Goal: Navigation & Orientation: Find specific page/section

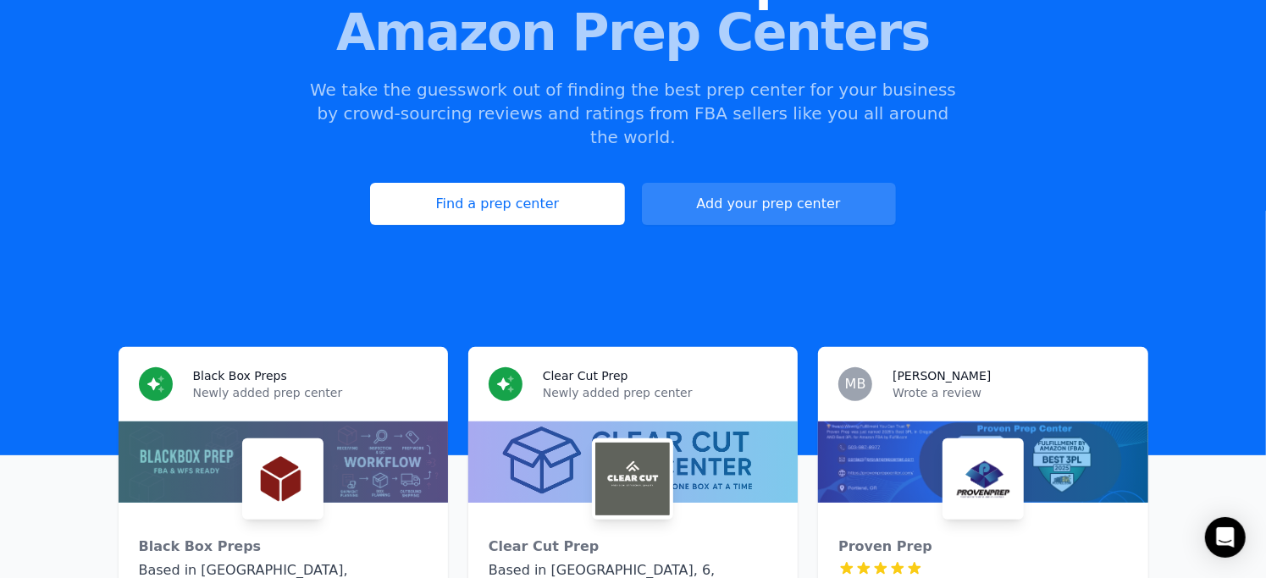
scroll to position [254, 0]
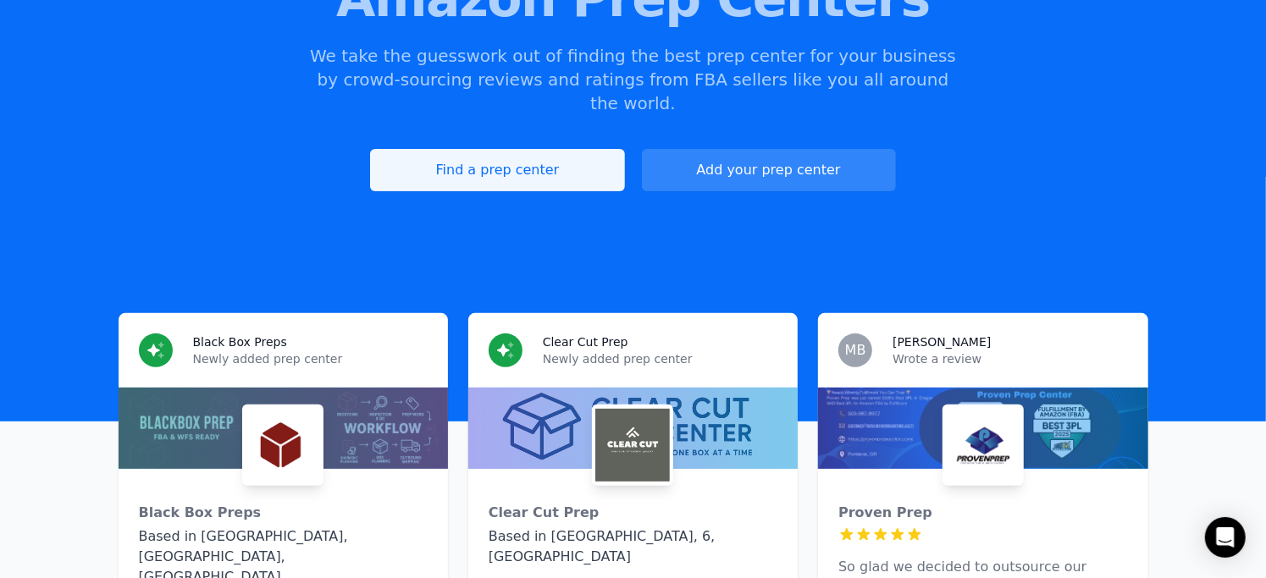
click at [433, 150] on link "Find a prep center" at bounding box center [497, 170] width 254 height 42
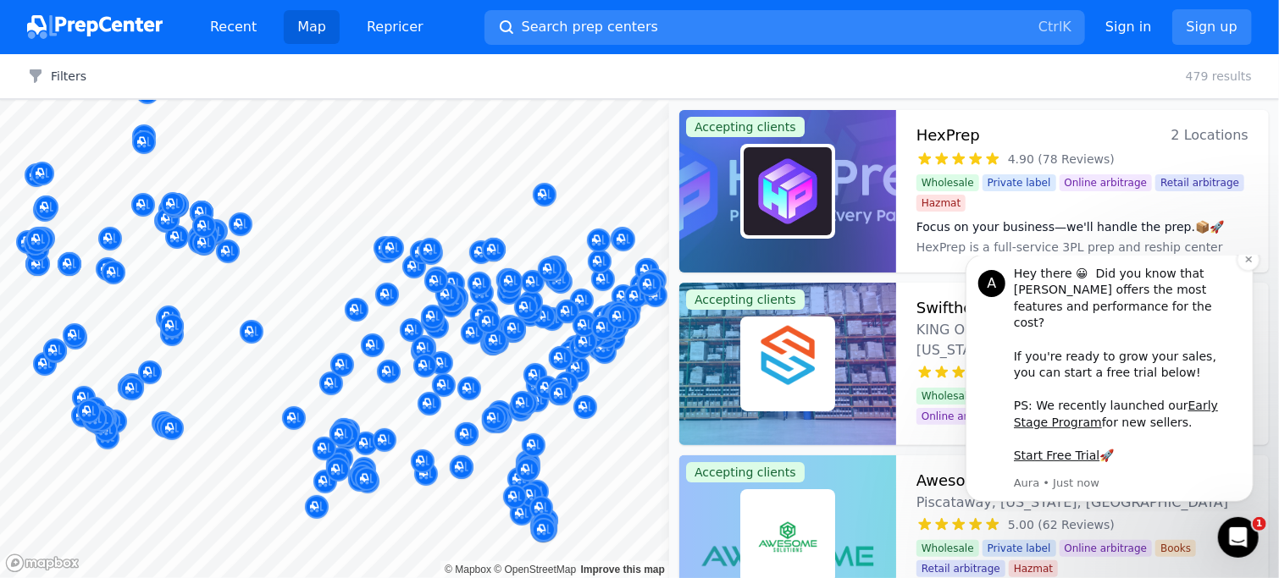
scroll to position [85, 0]
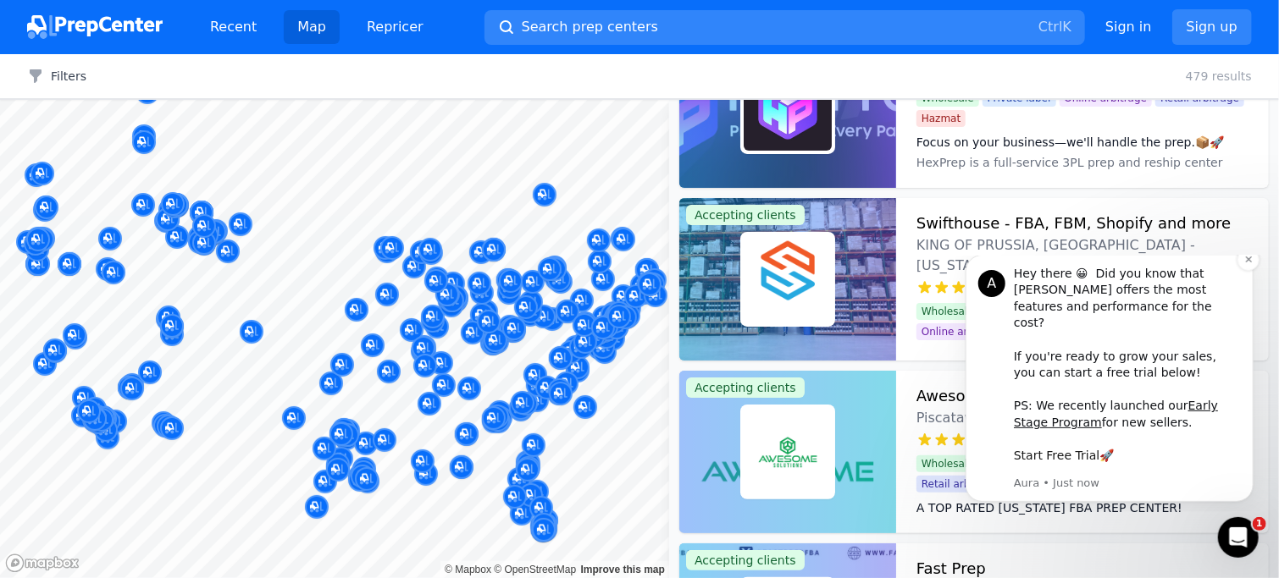
click at [1073, 462] on link "Start Free Trial" at bounding box center [1056, 455] width 86 height 14
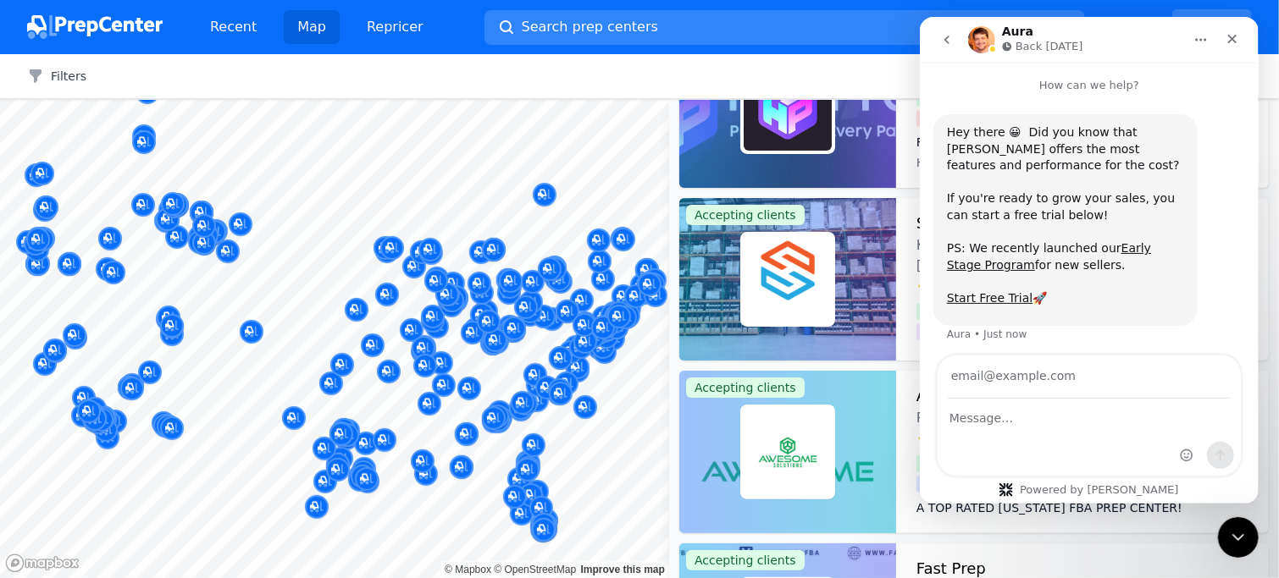
scroll to position [4, 0]
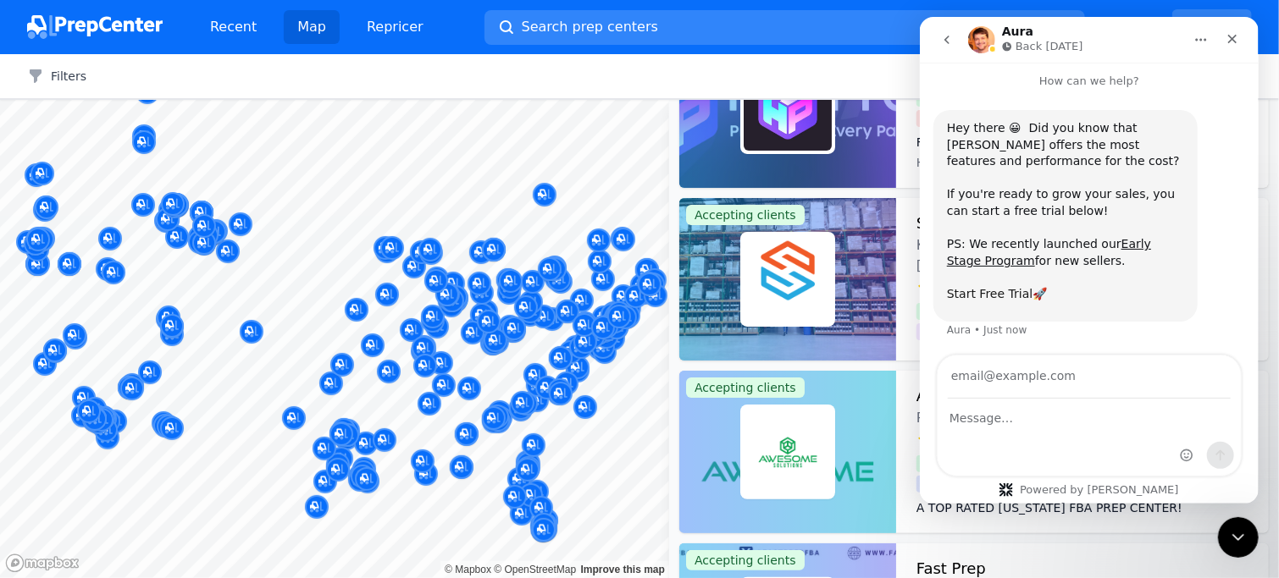
click at [981, 289] on link "Start Free Trial" at bounding box center [989, 294] width 86 height 14
click at [1233, 44] on icon "Close" at bounding box center [1232, 39] width 14 height 14
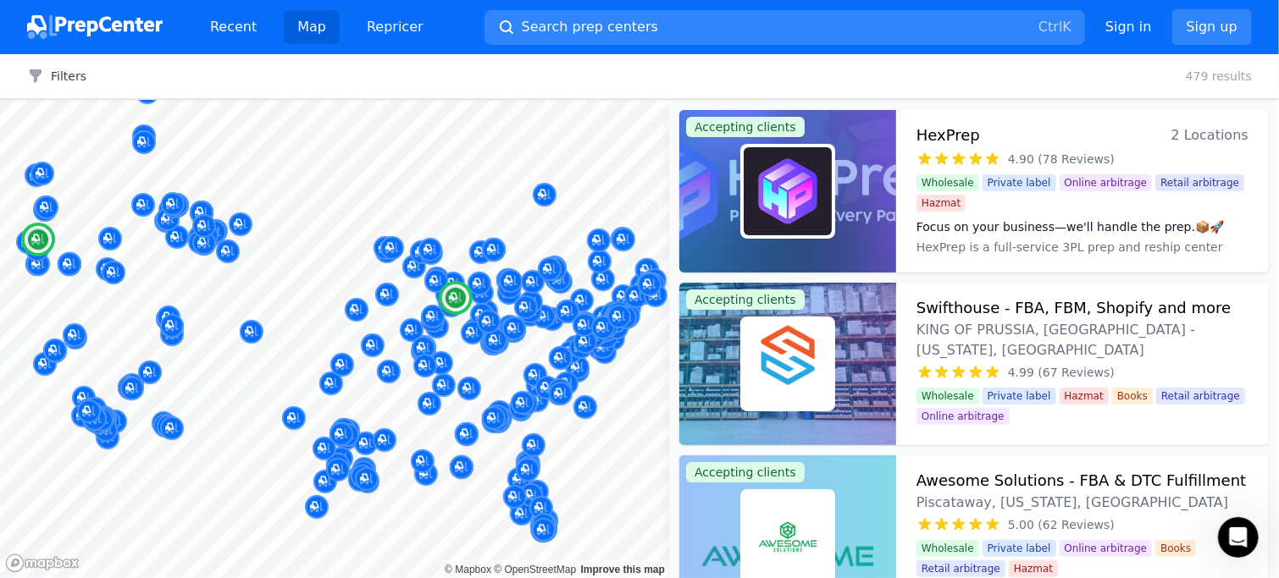
click at [811, 202] on img at bounding box center [788, 191] width 88 height 88
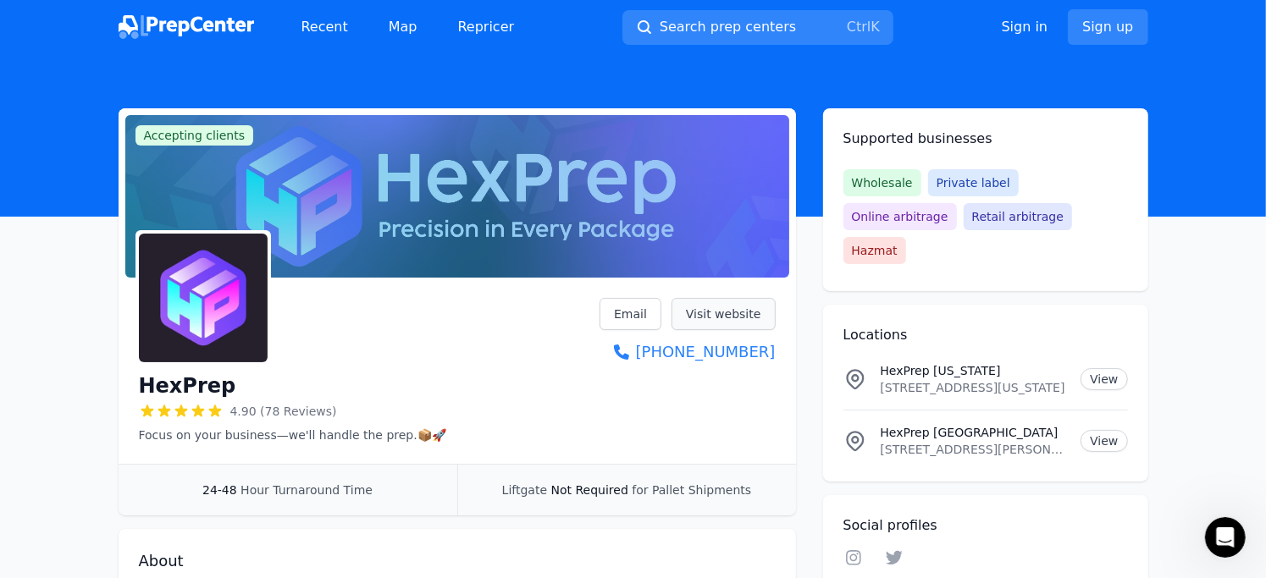
click at [735, 321] on link "Visit website" at bounding box center [724, 314] width 104 height 32
click at [169, 19] on img at bounding box center [187, 27] width 136 height 24
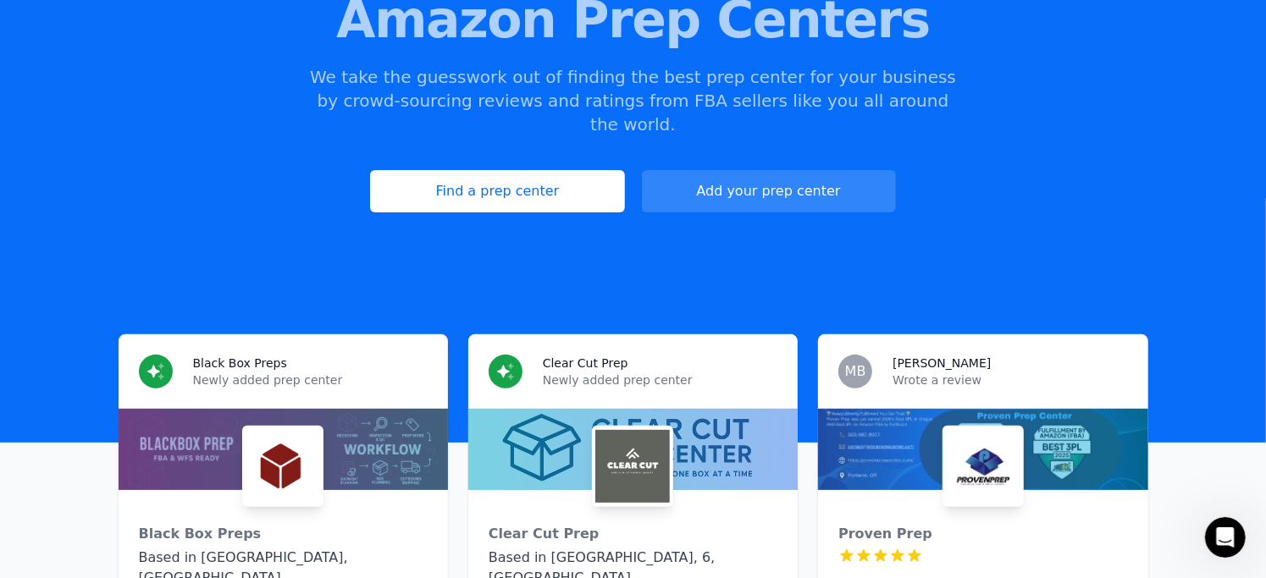
scroll to position [254, 0]
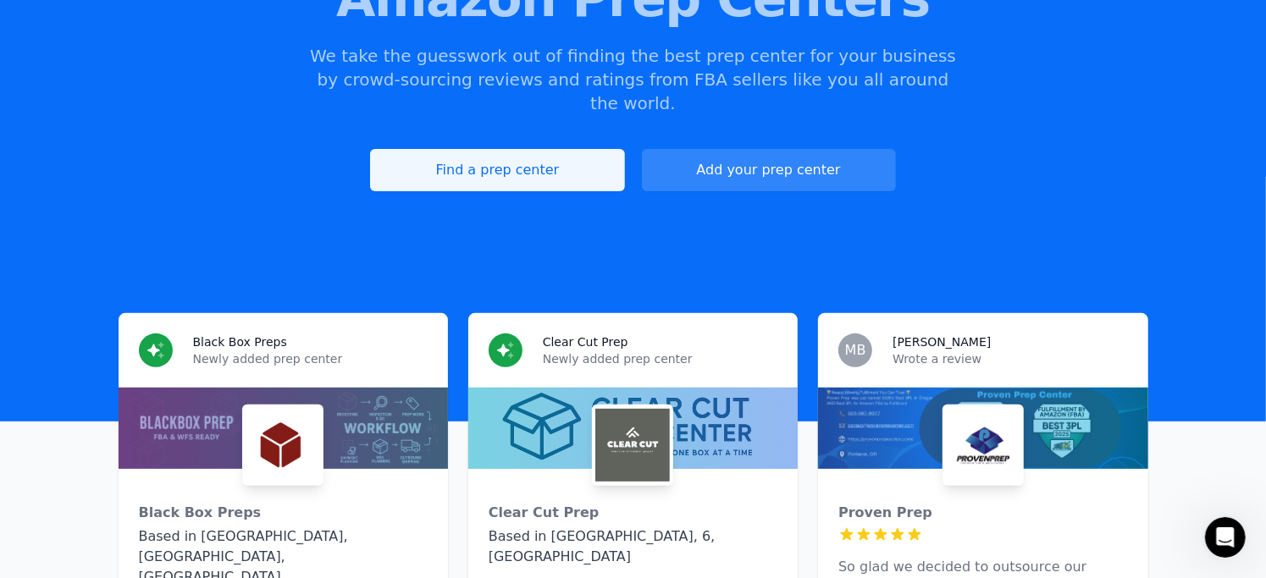
click at [489, 152] on link "Find a prep center" at bounding box center [497, 170] width 254 height 42
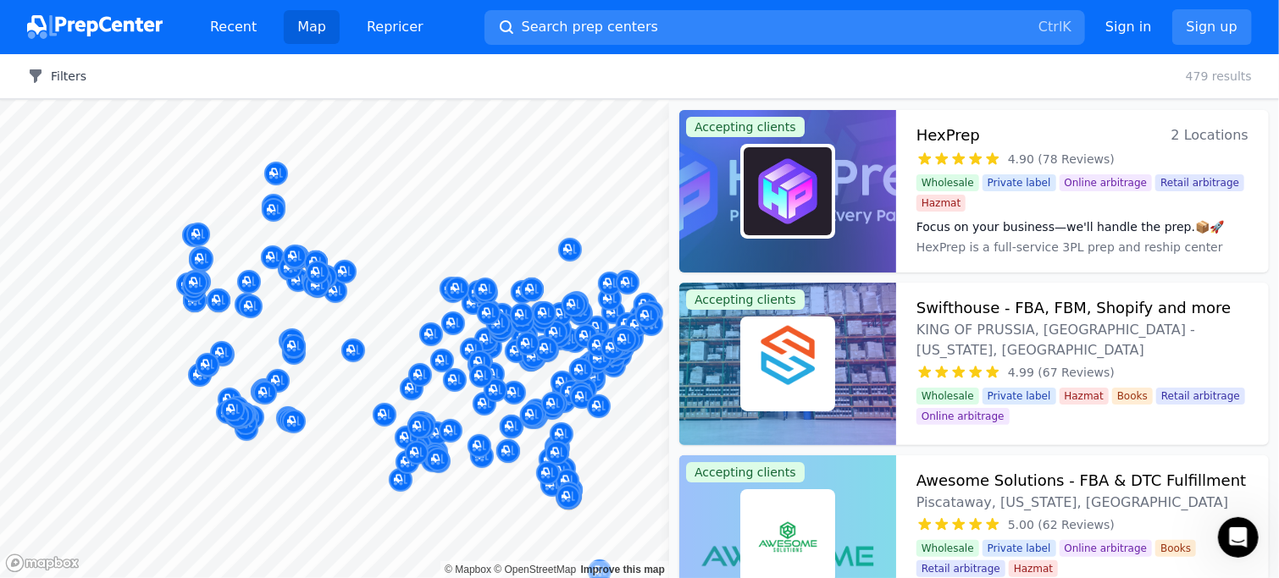
click at [65, 80] on button "Filters" at bounding box center [56, 76] width 59 height 17
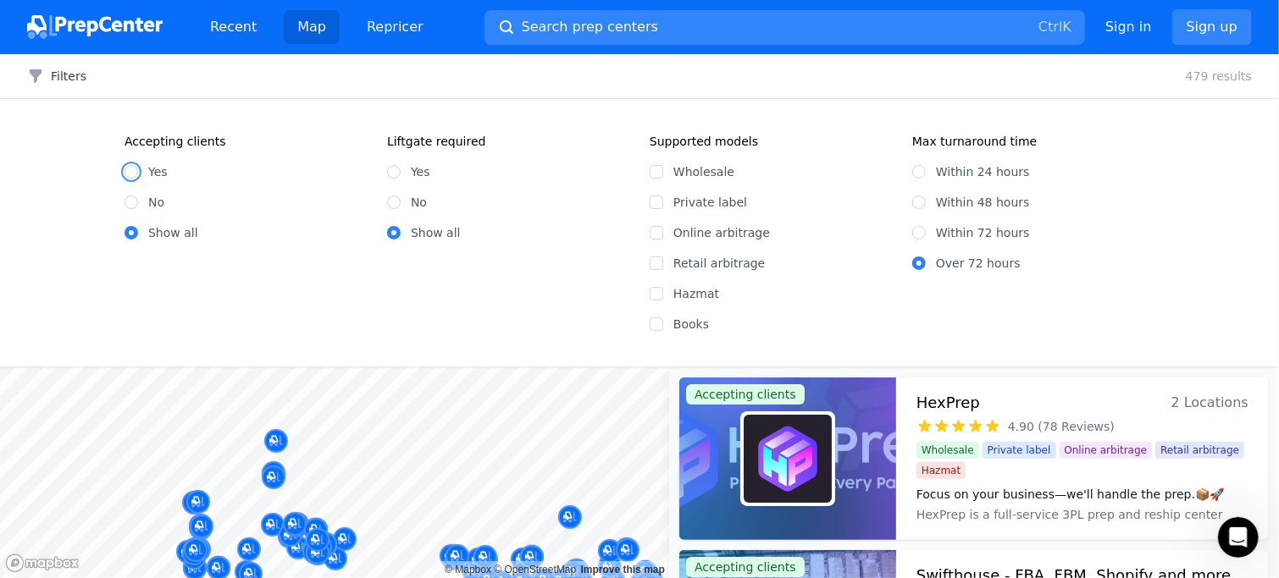
click at [135, 166] on input "Yes" at bounding box center [132, 172] width 14 height 14
radio input "true"
click at [394, 205] on input "No" at bounding box center [394, 203] width 14 height 14
radio input "true"
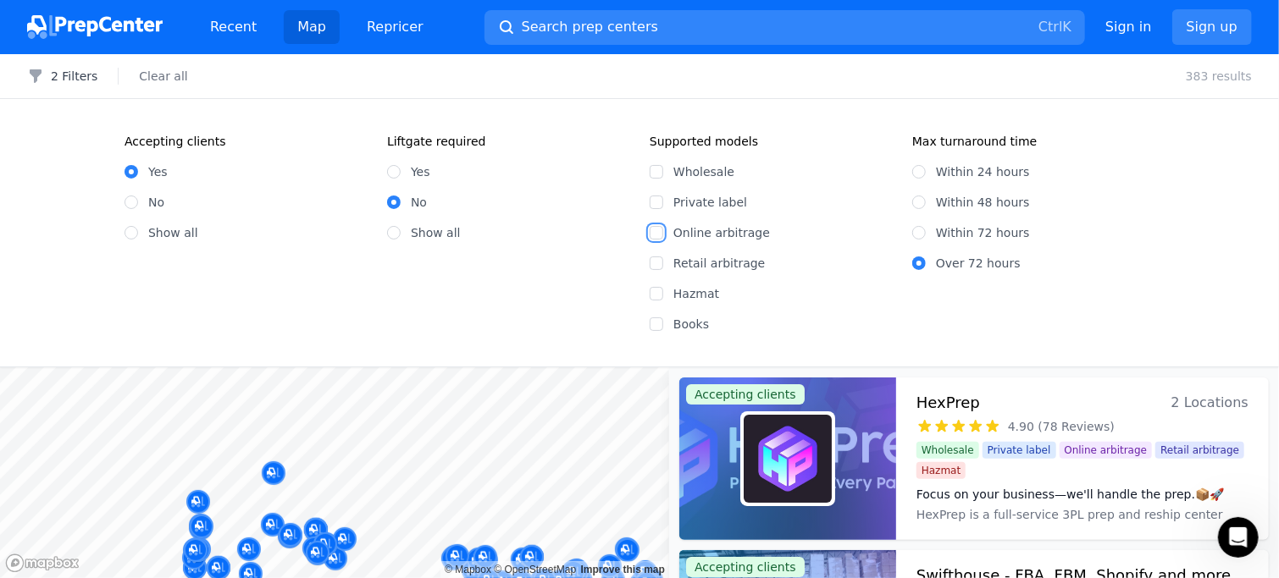
click at [656, 235] on input "Online arbitrage" at bounding box center [657, 233] width 14 height 14
checkbox input "true"
click at [658, 266] on input "Retail arbitrage" at bounding box center [657, 264] width 14 height 14
checkbox input "true"
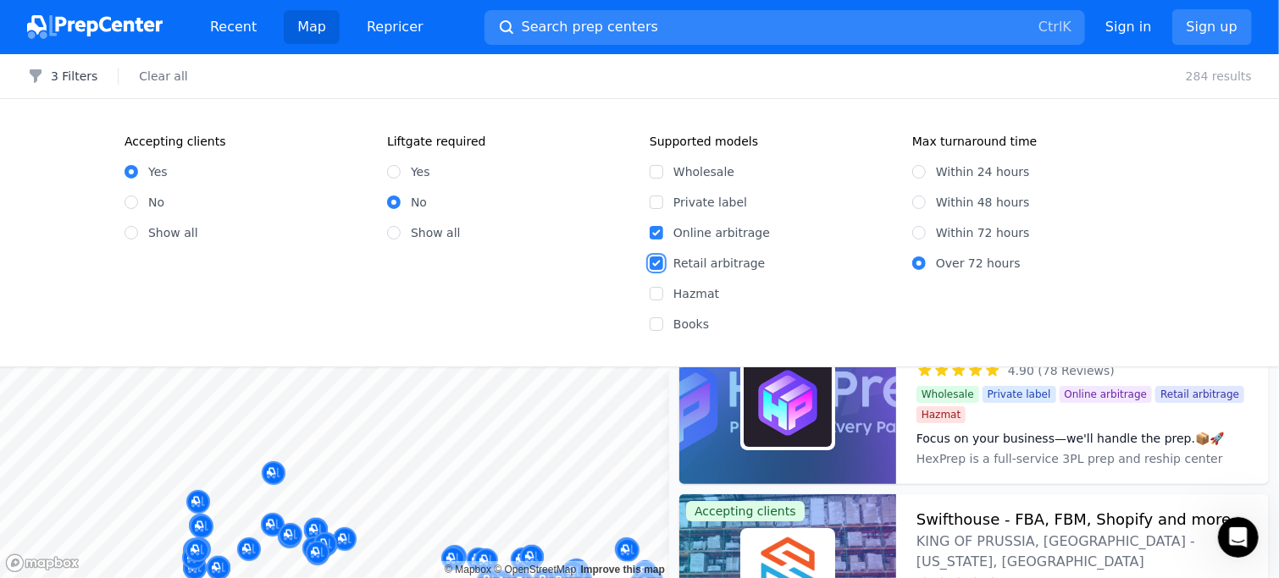
scroll to position [85, 0]
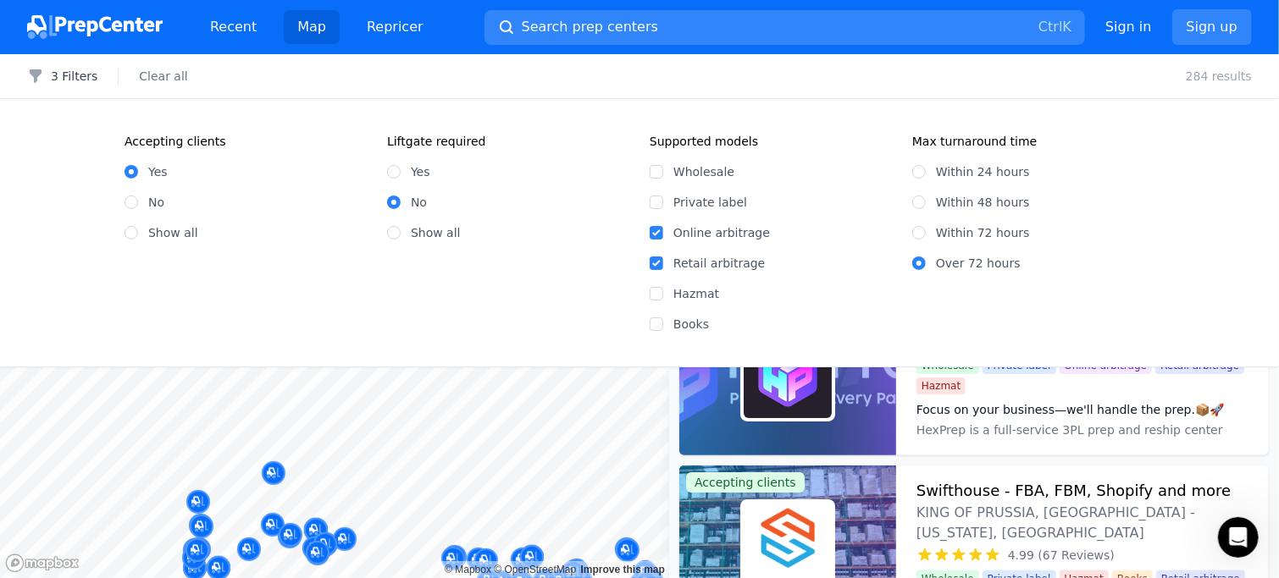
click at [1209, 230] on div "Accepting clients Yes No Show all Liftgate required Yes No Show all Supported m…" at bounding box center [639, 233] width 1279 height 268
click at [1219, 83] on p "284 results" at bounding box center [1219, 76] width 66 height 17
click at [69, 79] on button "3 Filters" at bounding box center [62, 76] width 70 height 17
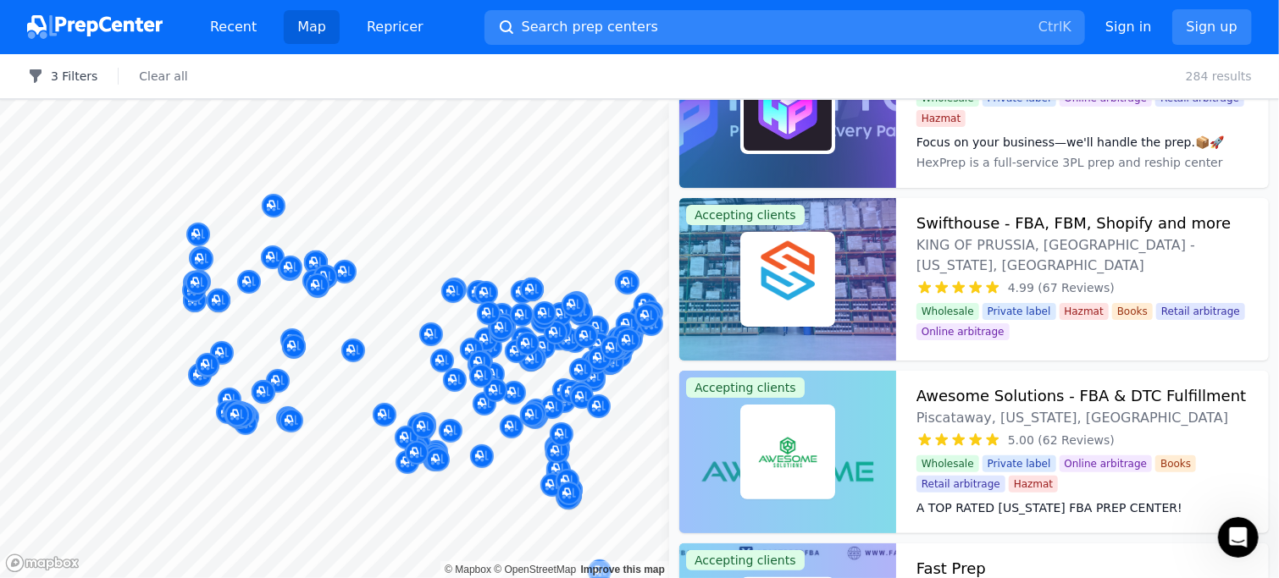
click at [69, 79] on button "3 Filters" at bounding box center [62, 76] width 70 height 17
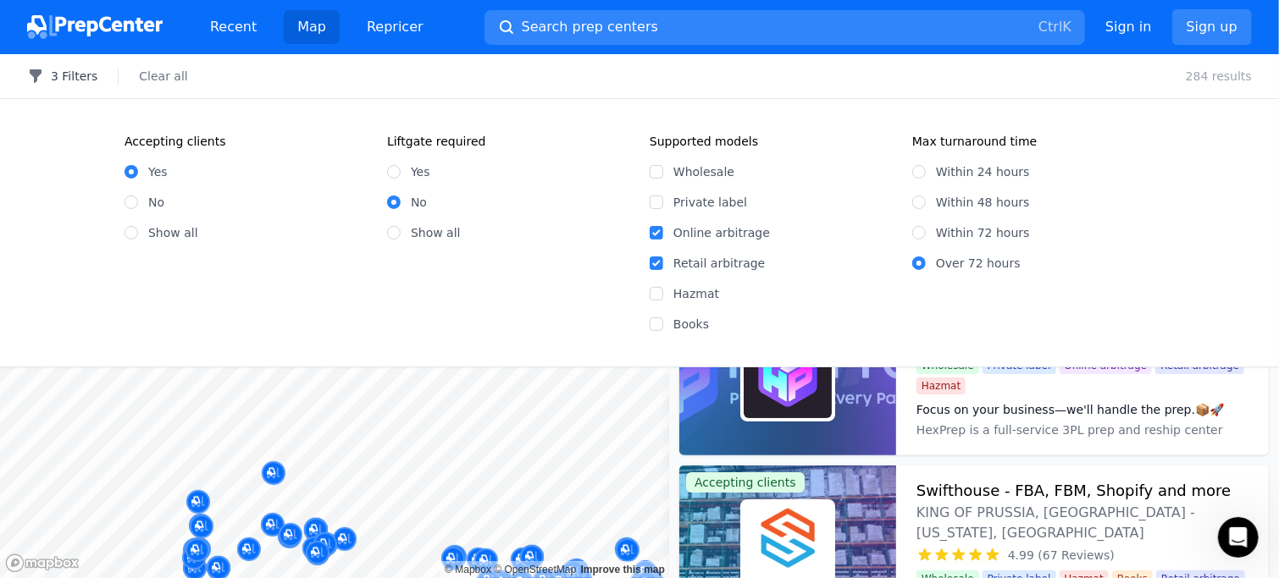
click at [69, 79] on button "3 Filters" at bounding box center [62, 76] width 70 height 17
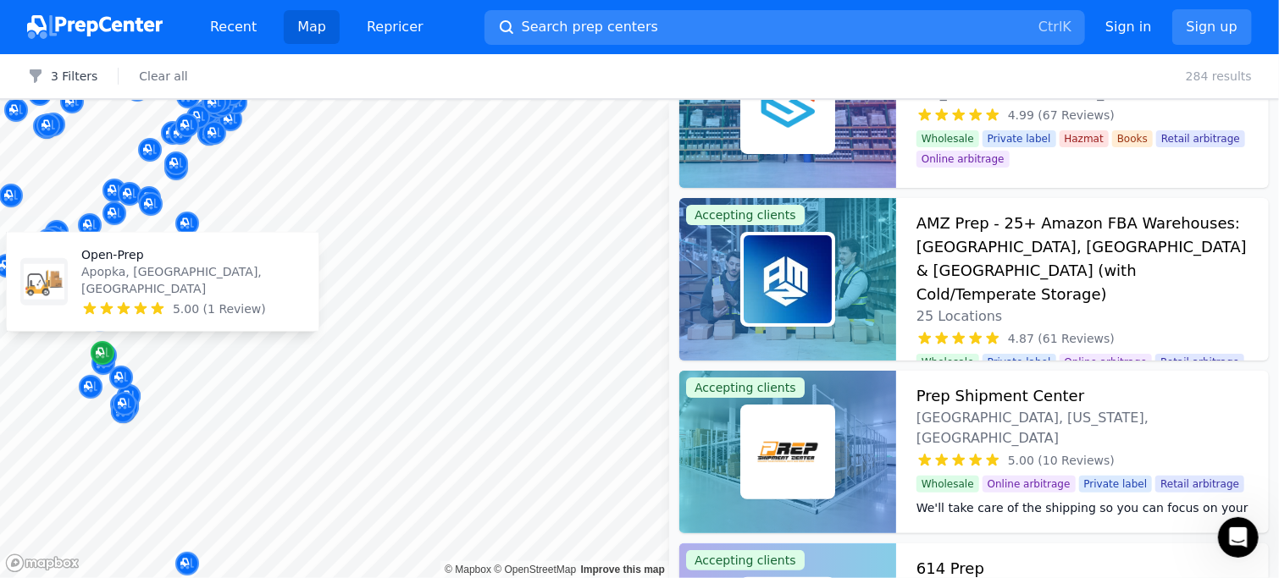
click at [96, 351] on icon "Map marker" at bounding box center [103, 353] width 14 height 17
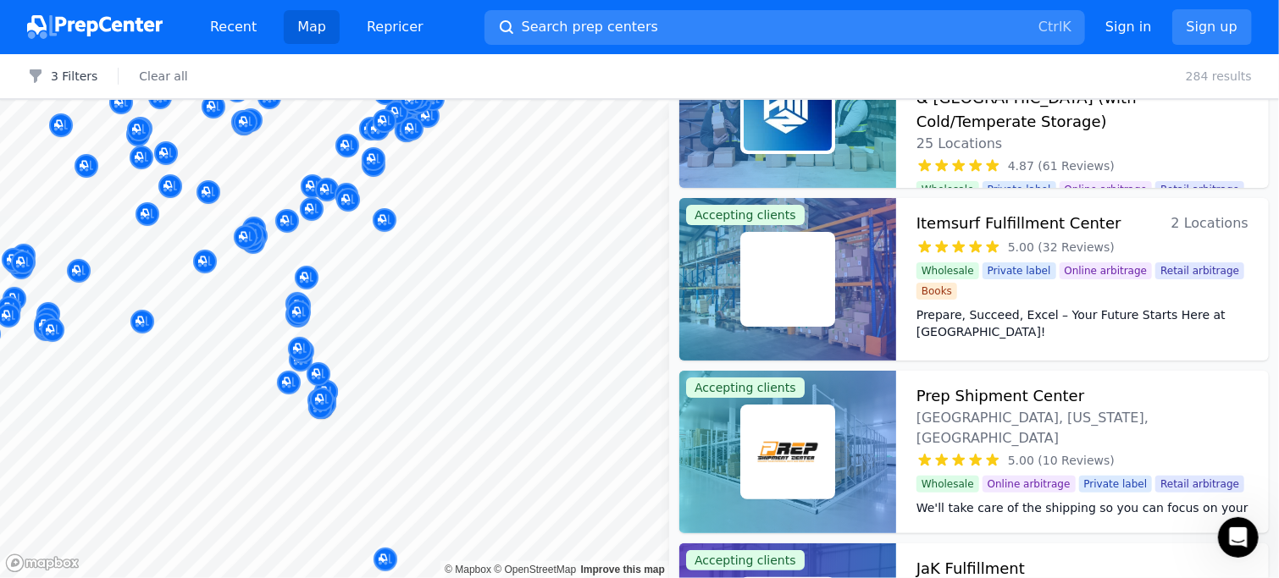
click at [557, 363] on body "Recent Map Repricer Search prep centers Ctrl K Open main menu Sign in Sign up F…" at bounding box center [639, 289] width 1279 height 578
